Goal: Information Seeking & Learning: Learn about a topic

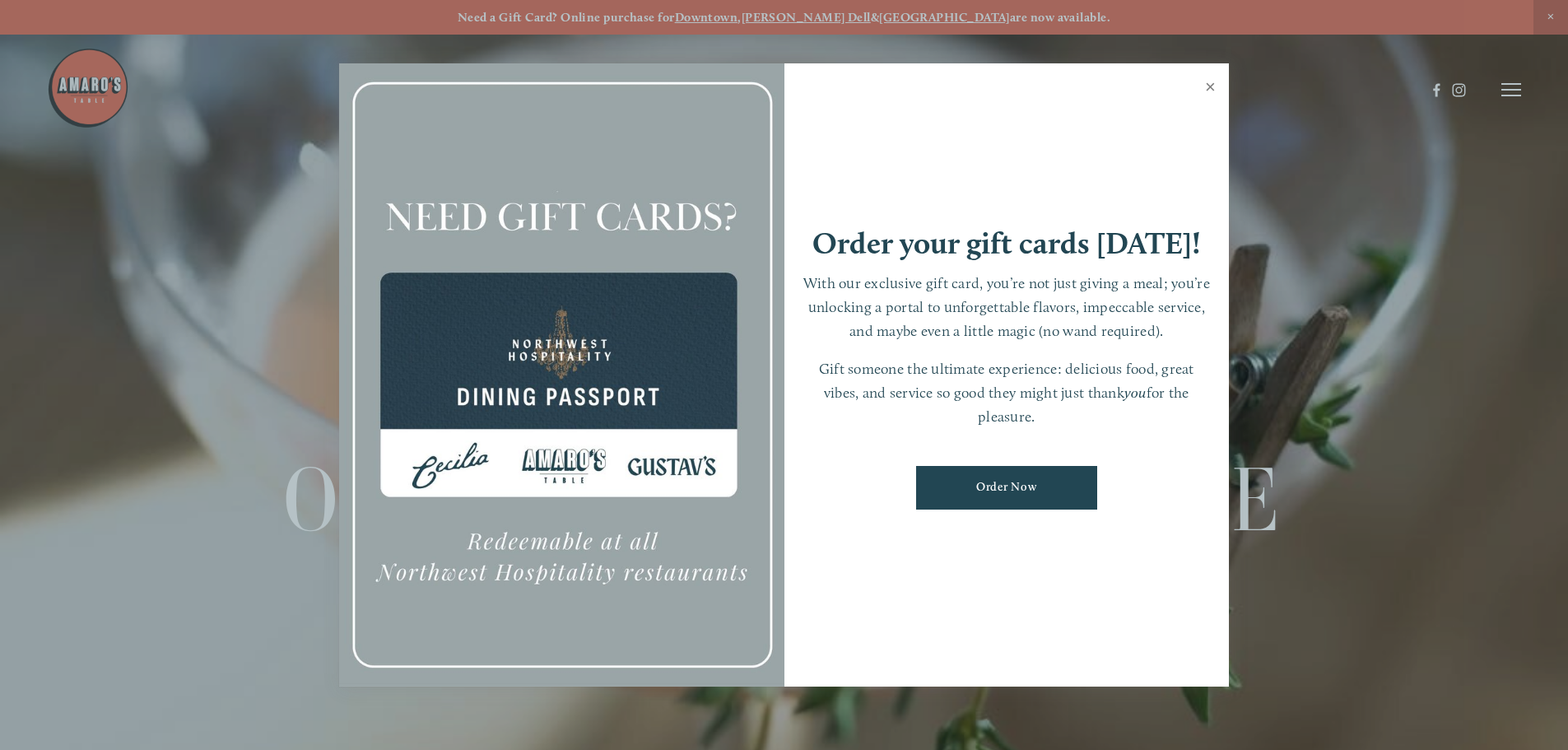
click at [1211, 82] on link "Close" at bounding box center [1211, 89] width 32 height 46
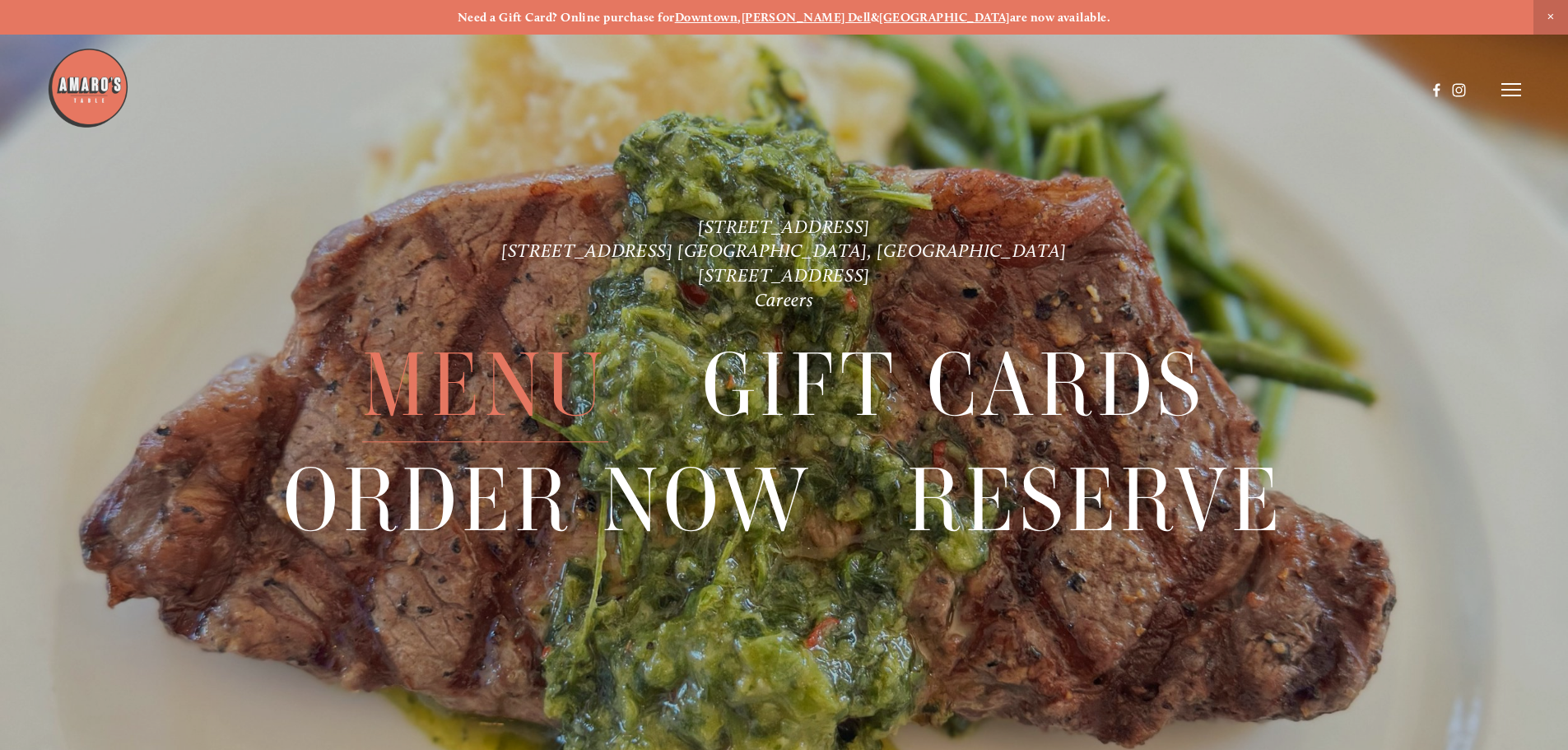
click at [472, 358] on span "Menu" at bounding box center [484, 386] width 246 height 114
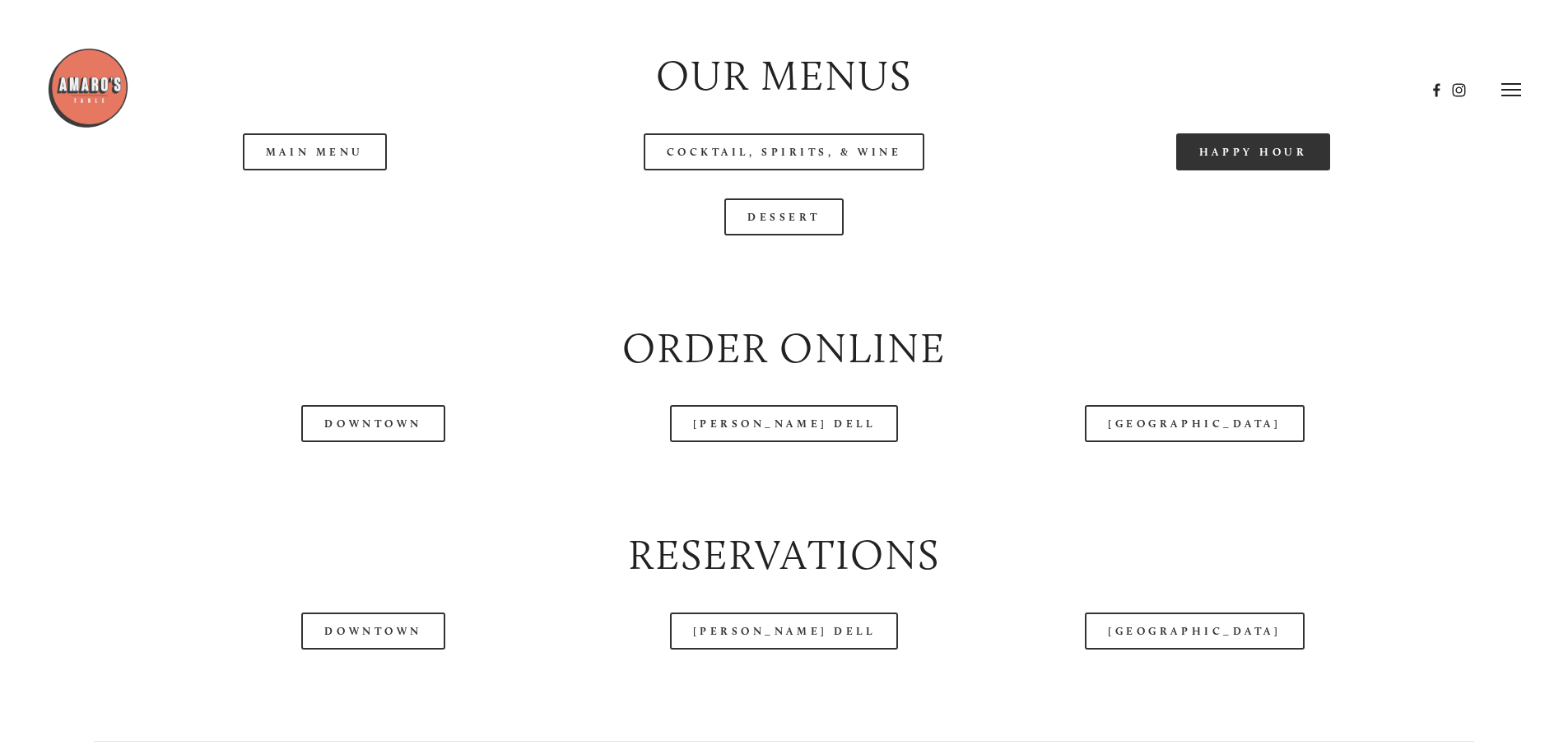
scroll to position [1893, 0]
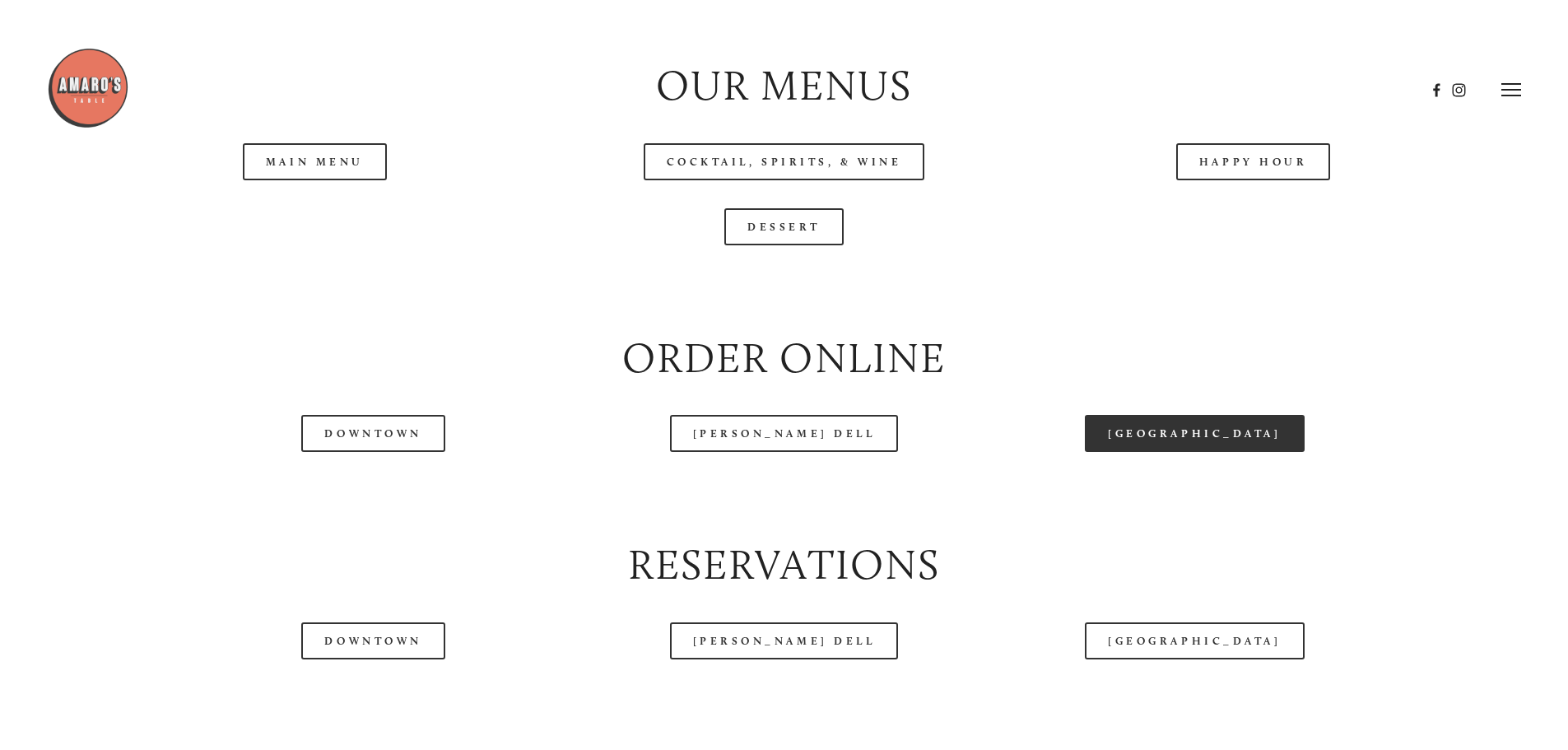
click at [1173, 452] on link "[GEOGRAPHIC_DATA]" at bounding box center [1194, 433] width 219 height 37
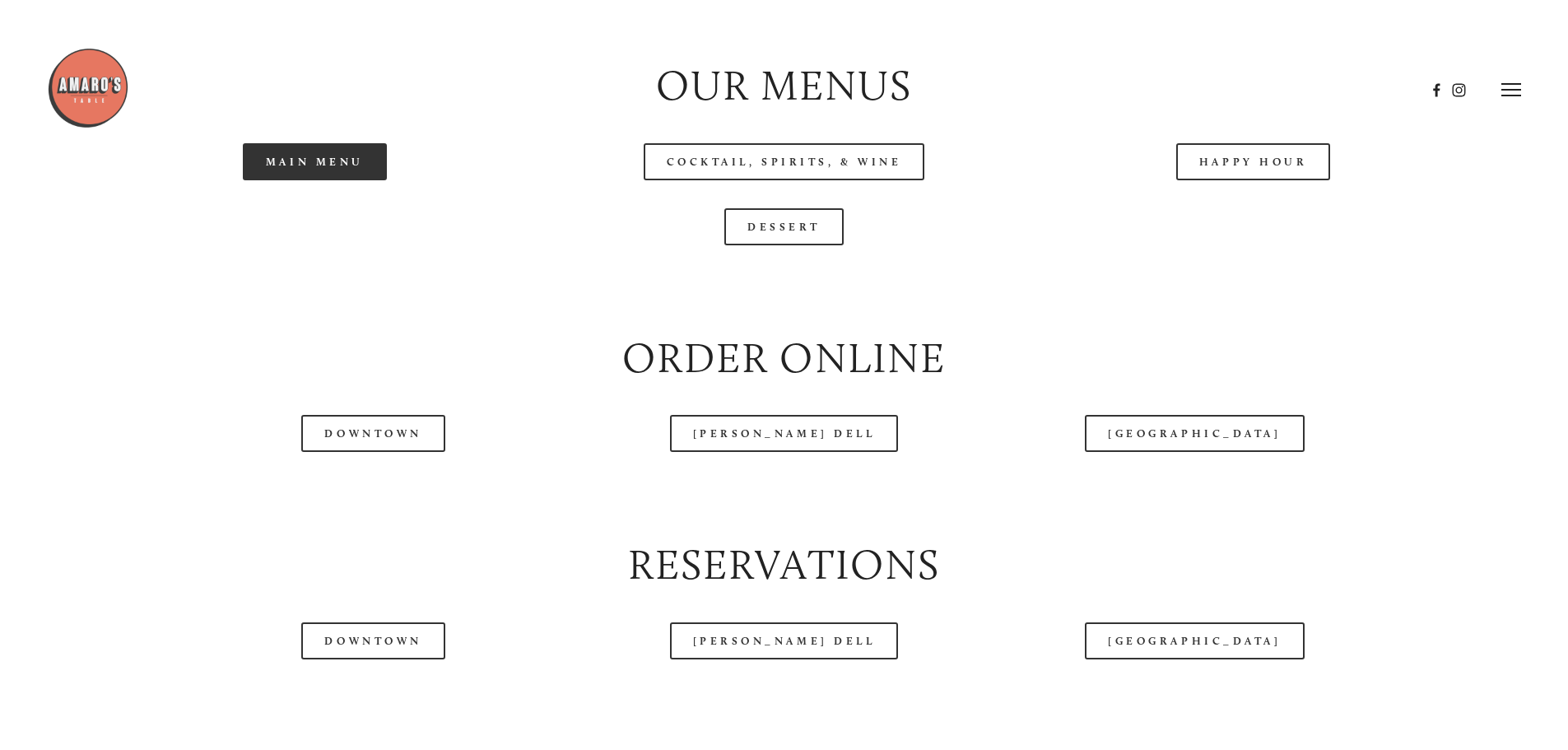
click at [283, 180] on link "Main Menu" at bounding box center [315, 162] width 144 height 37
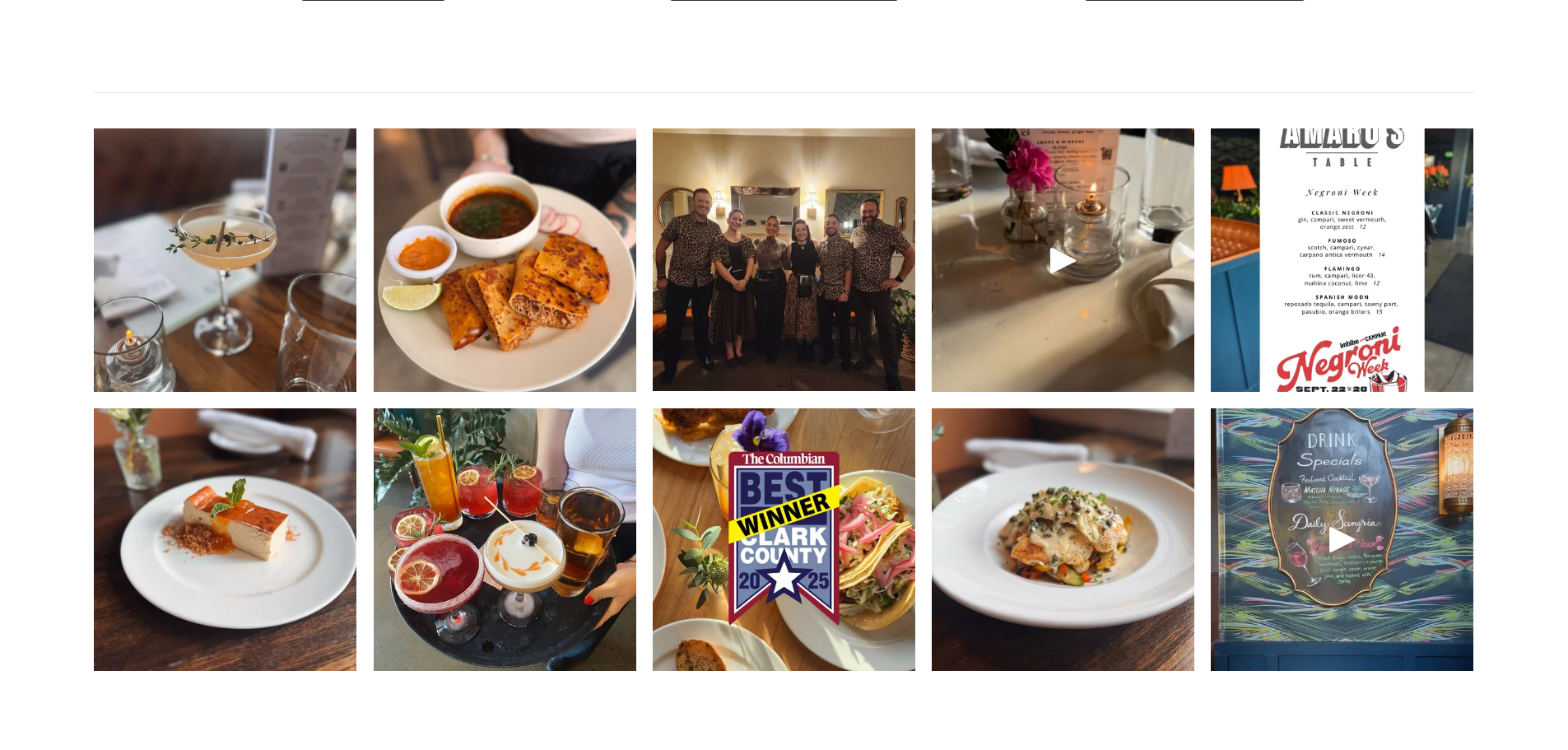
click at [806, 302] on img at bounding box center [784, 260] width 350 height 262
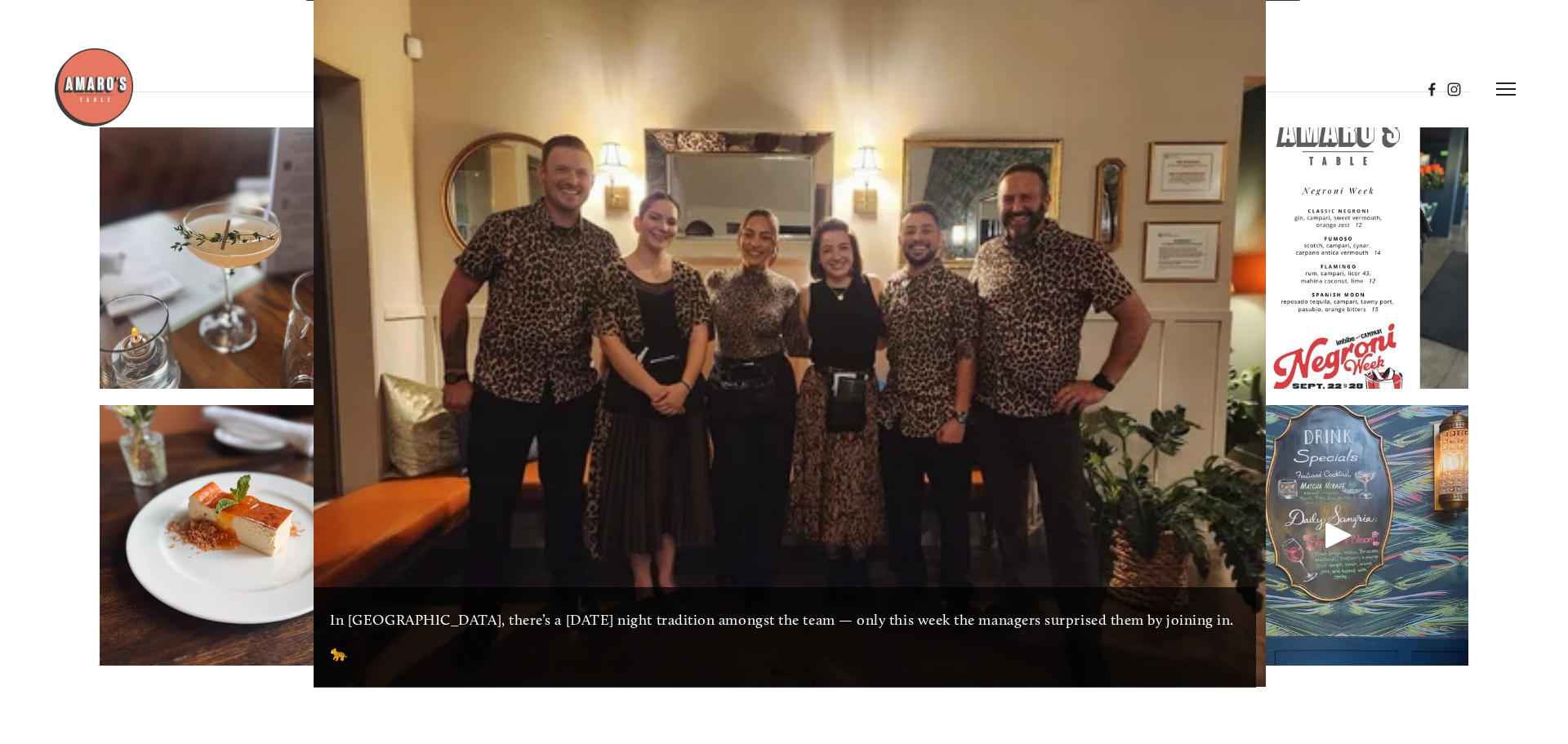
scroll to position [2489, 0]
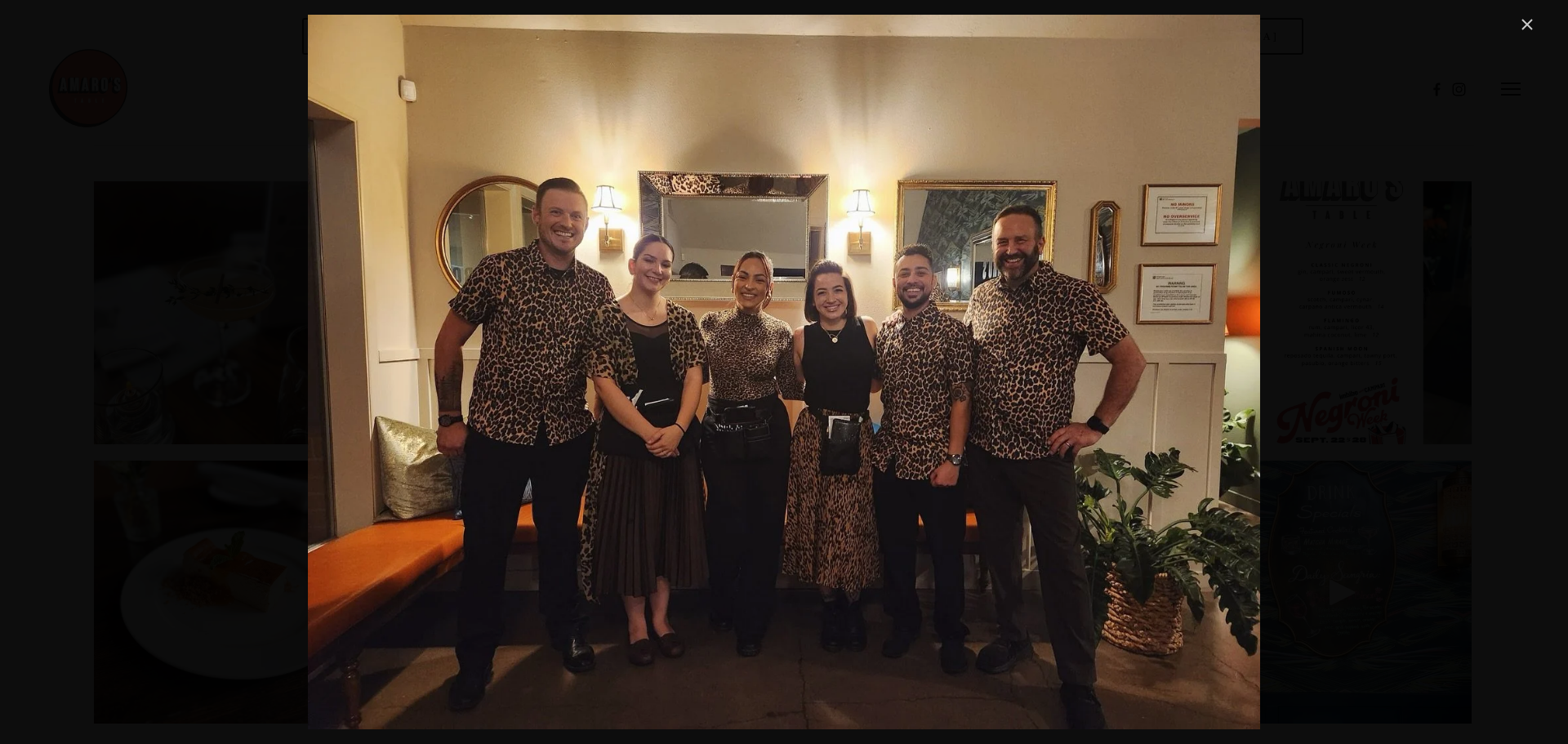
click at [1524, 24] on link "Close" at bounding box center [1527, 24] width 19 height 19
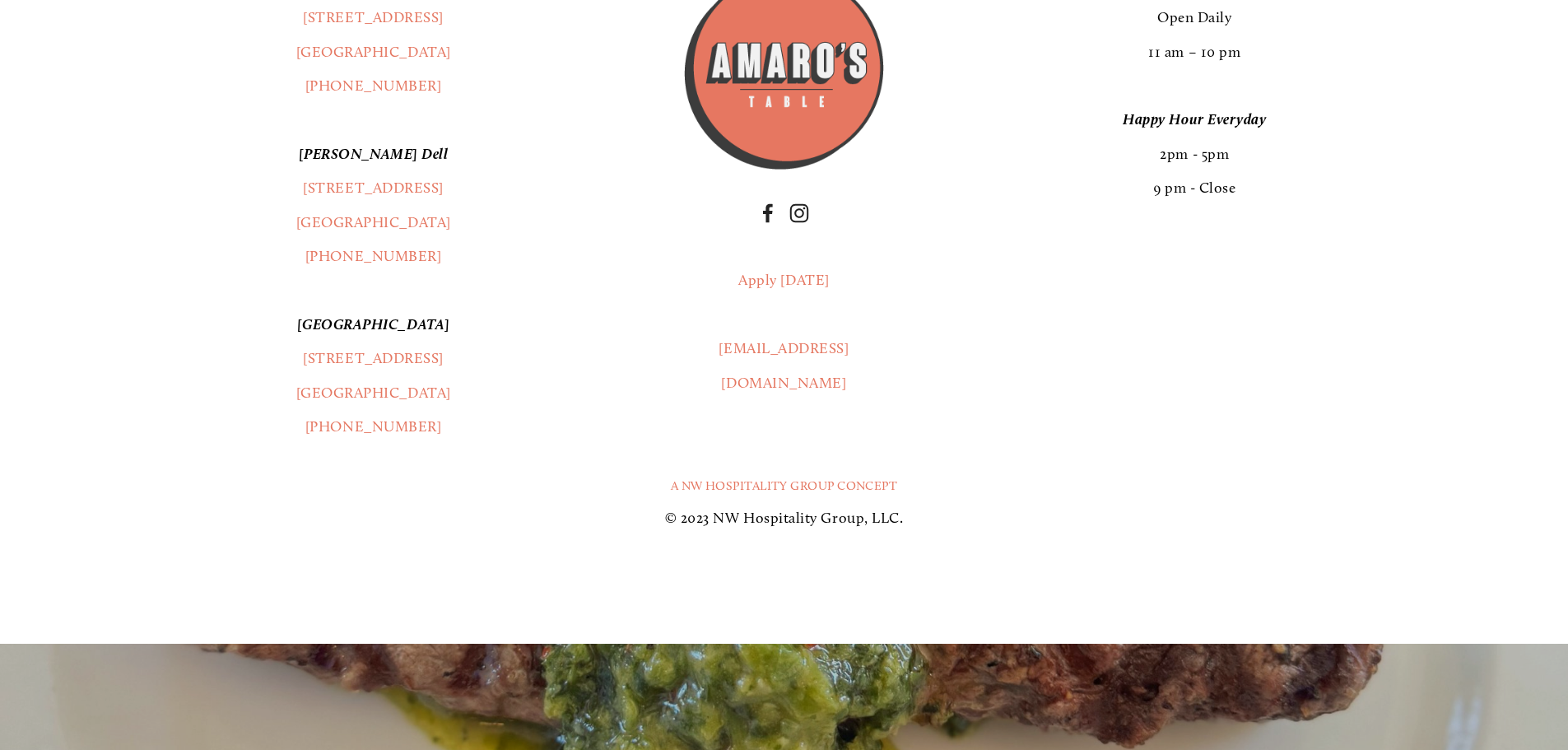
scroll to position [3457, 0]
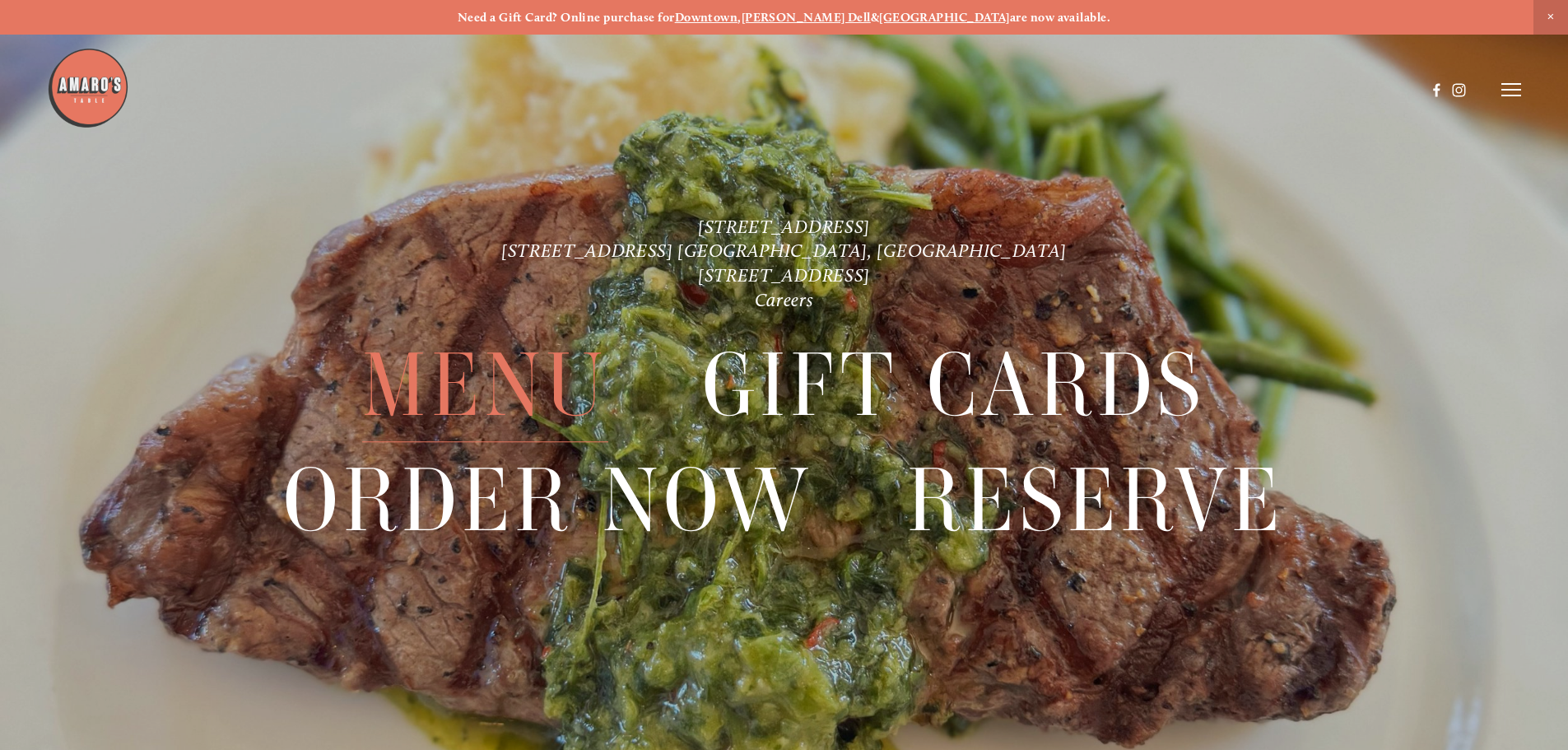
click at [464, 377] on span "Menu" at bounding box center [484, 386] width 246 height 114
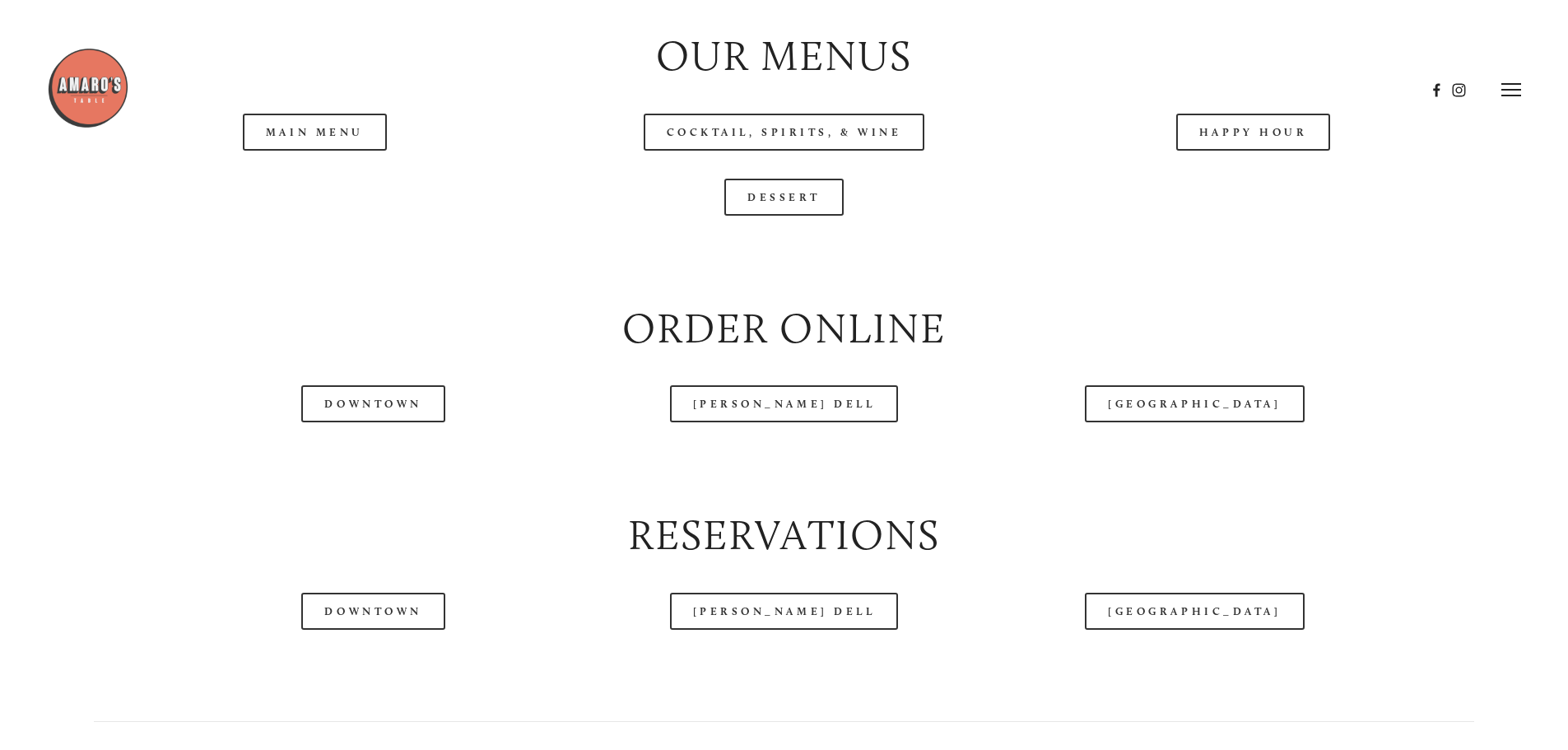
scroll to position [1893, 0]
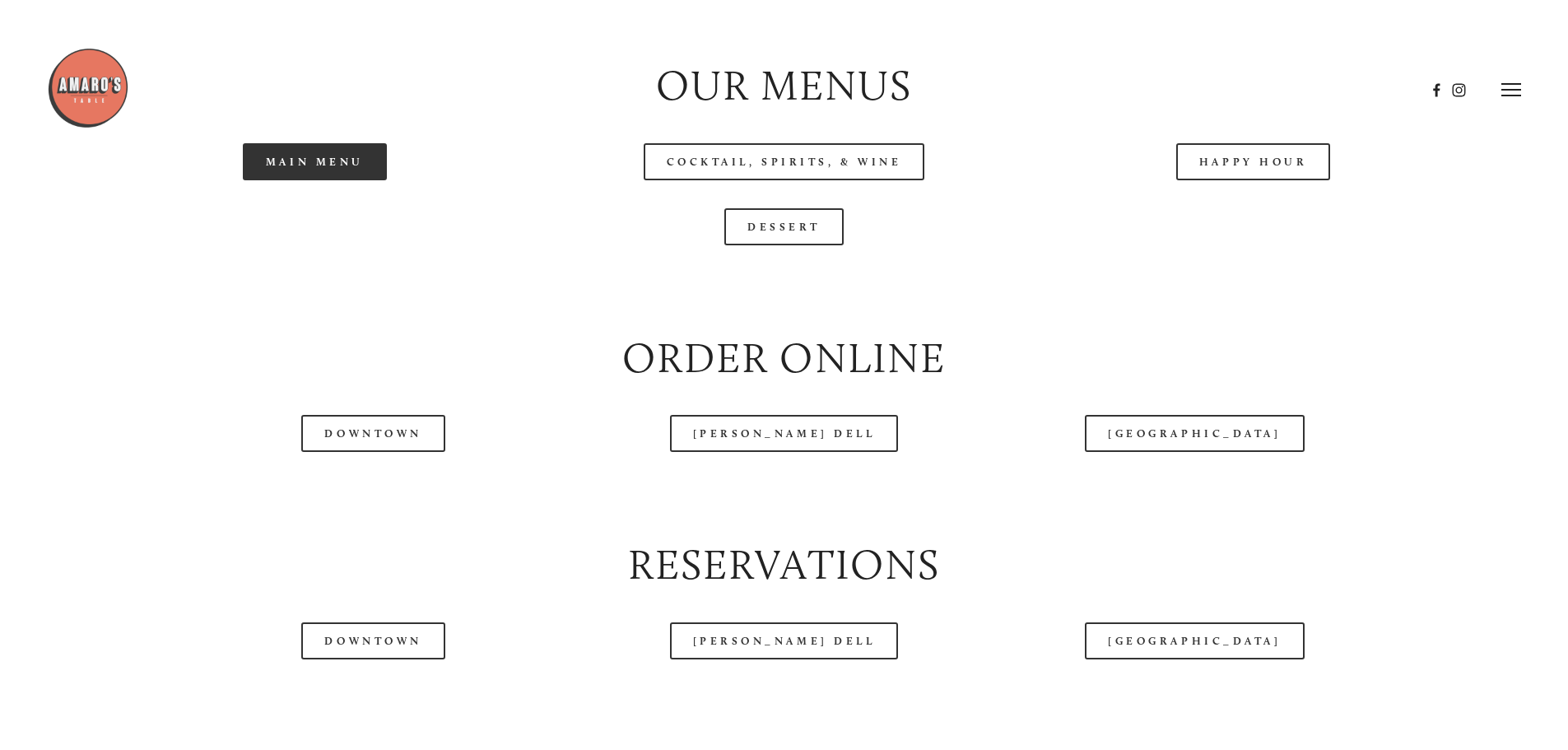
click at [353, 180] on link "Main Menu" at bounding box center [315, 162] width 144 height 37
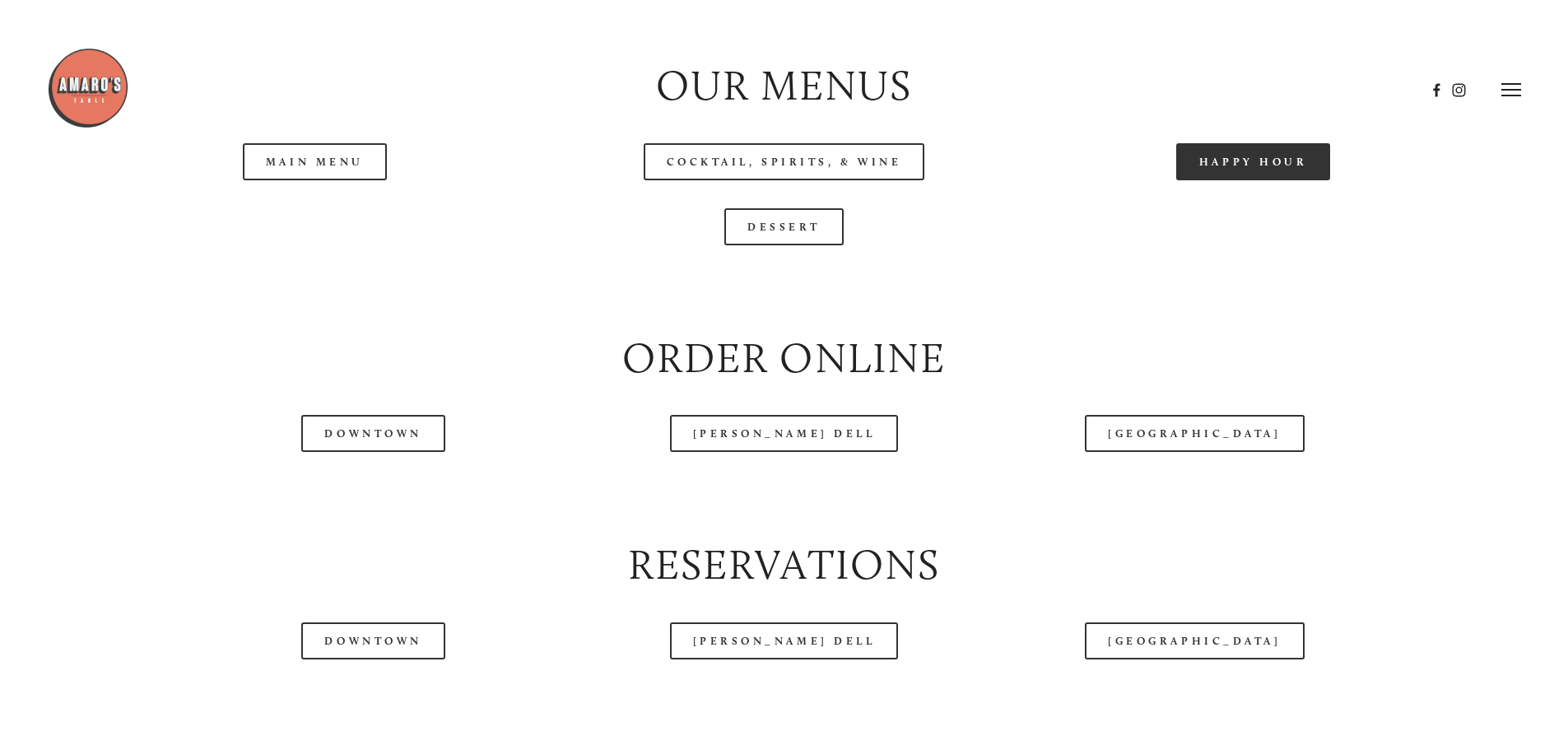
click at [1249, 180] on link "Happy Hour" at bounding box center [1254, 162] width 155 height 37
